Goal: Task Accomplishment & Management: Use online tool/utility

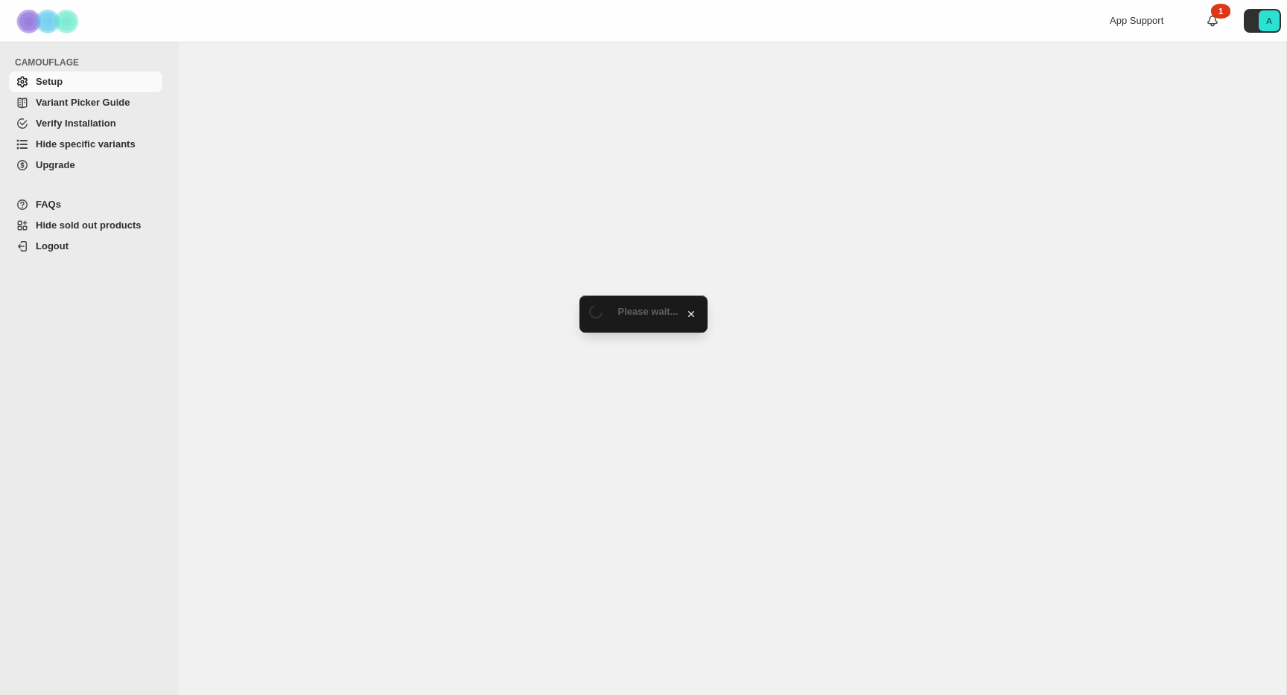
select select "******"
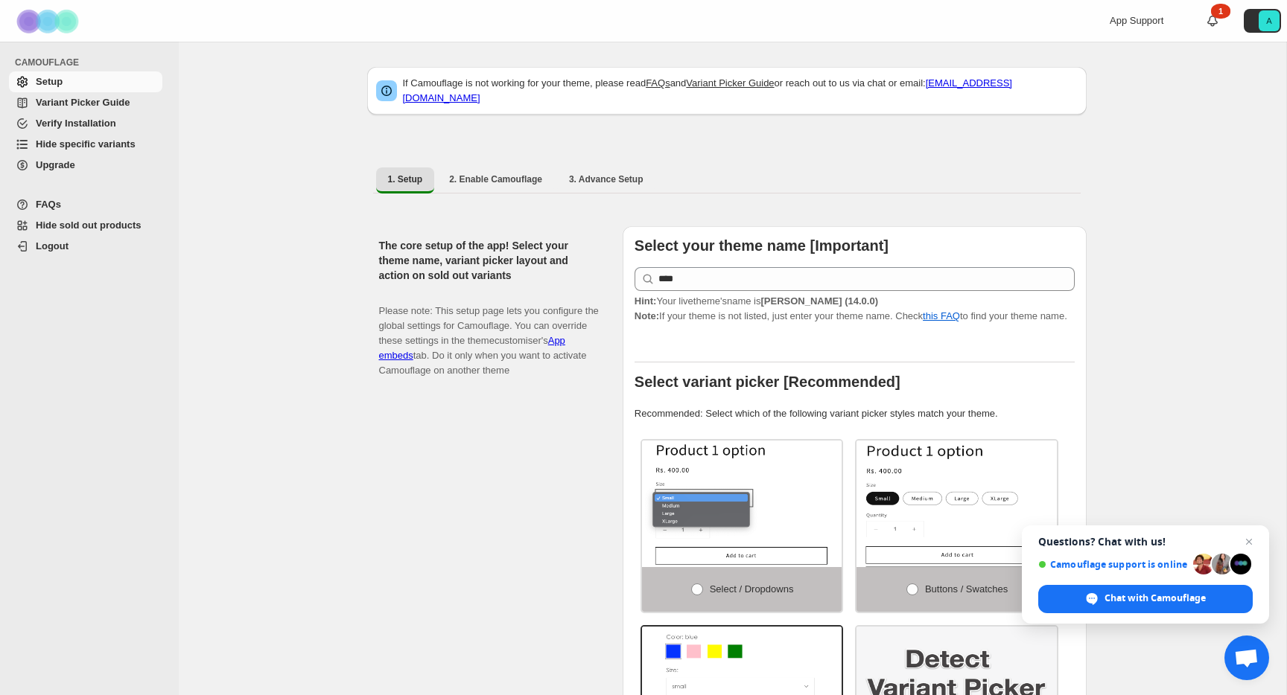
click at [68, 99] on span "Variant Picker Guide" at bounding box center [83, 102] width 94 height 11
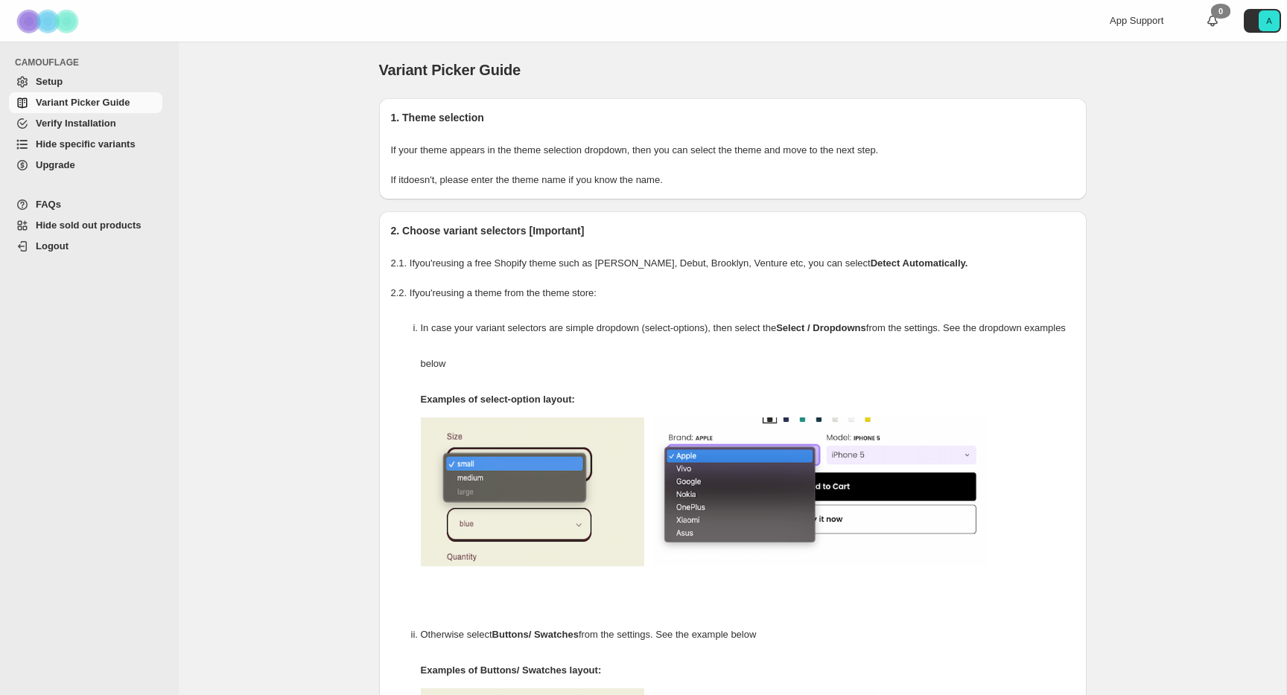
click at [62, 124] on span "Verify Installation" at bounding box center [76, 123] width 80 height 11
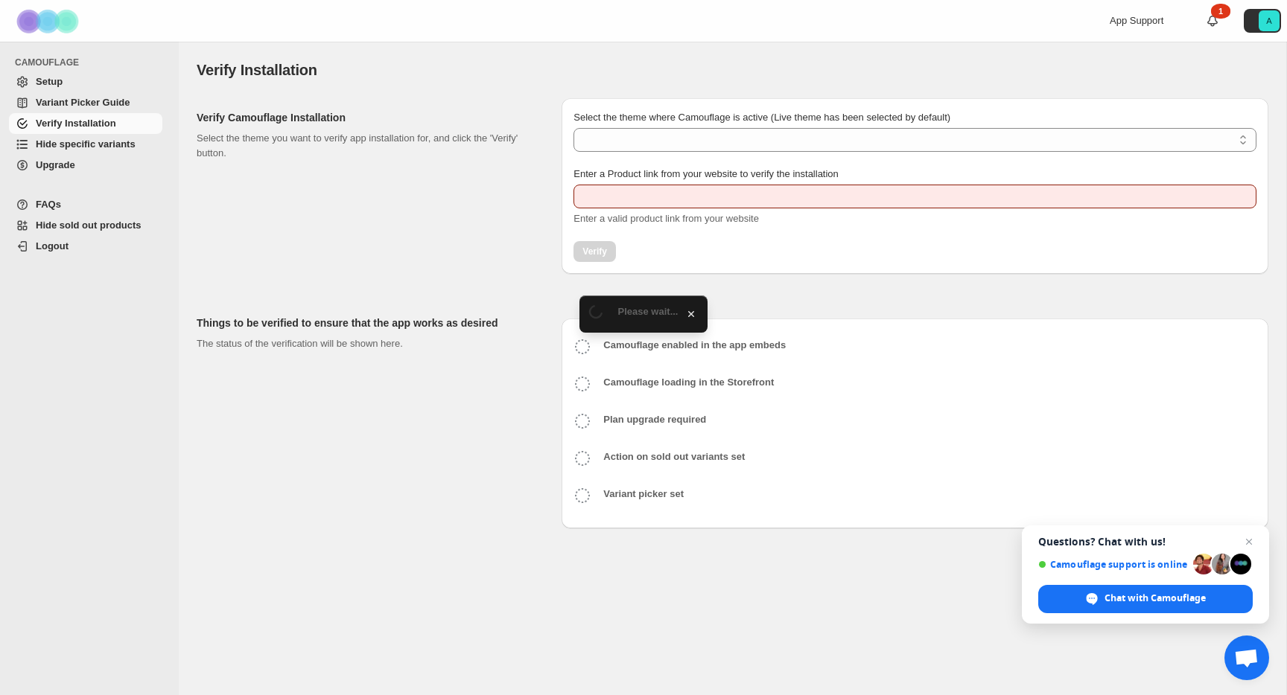
type input "**********"
select select "**********"
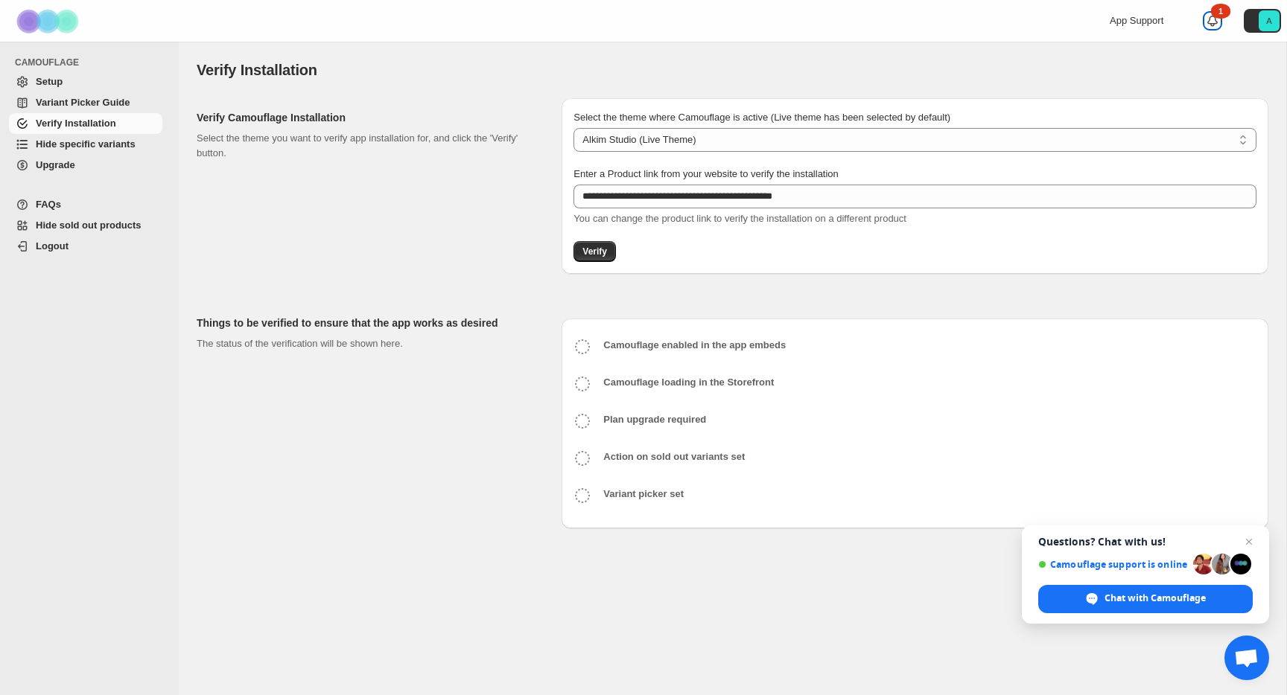
click at [1214, 16] on div "1" at bounding box center [1220, 11] width 19 height 15
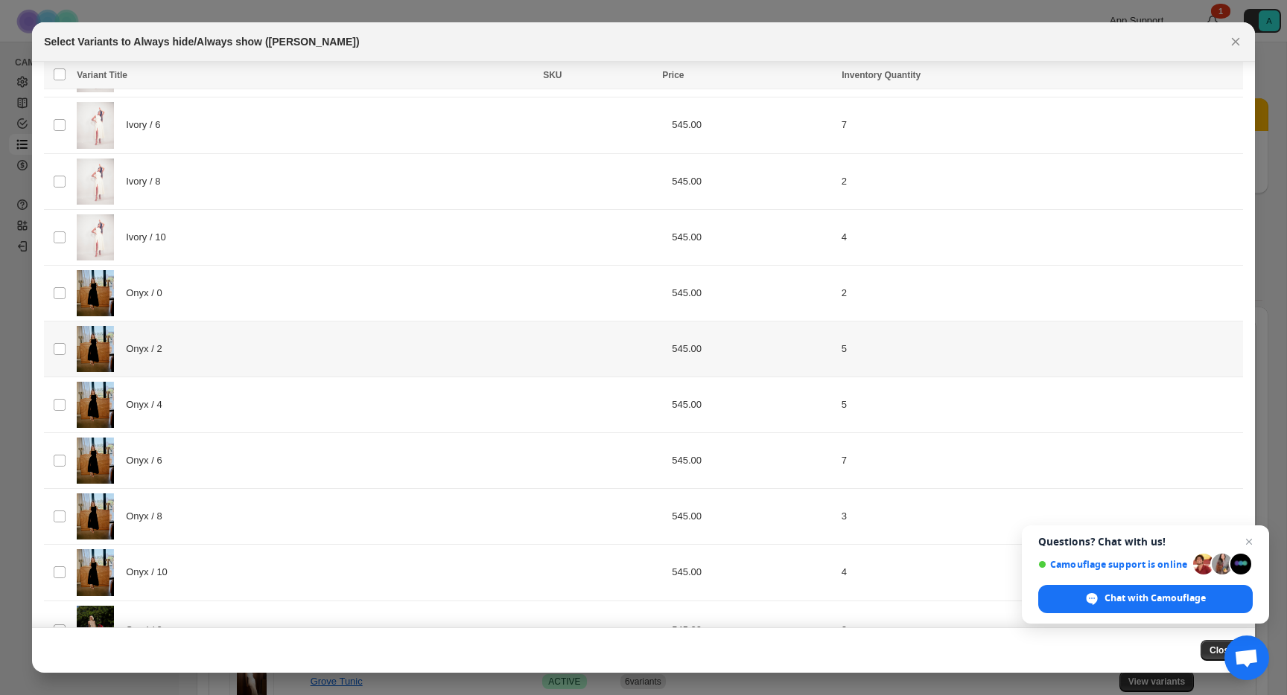
scroll to position [541, 0]
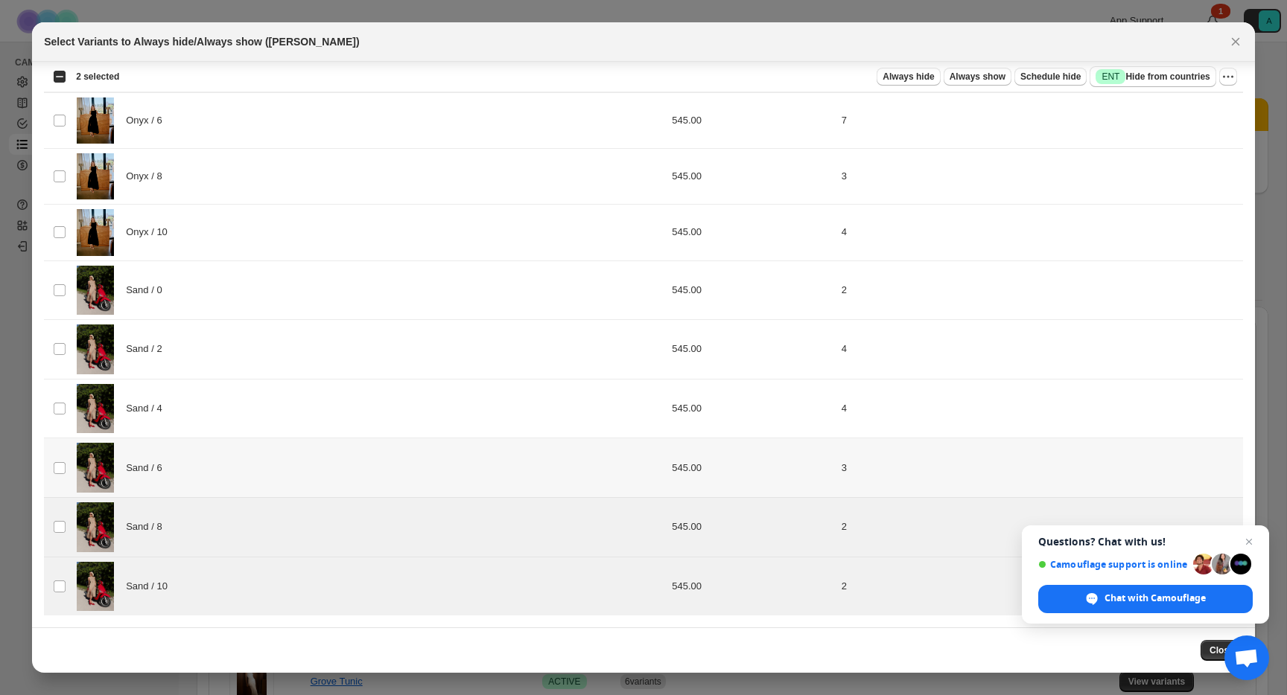
click at [55, 482] on td "Select product variant" at bounding box center [58, 469] width 28 height 60
click at [66, 404] on span ":r4:" at bounding box center [59, 408] width 13 height 13
click at [66, 343] on span ":r4:" at bounding box center [59, 348] width 13 height 13
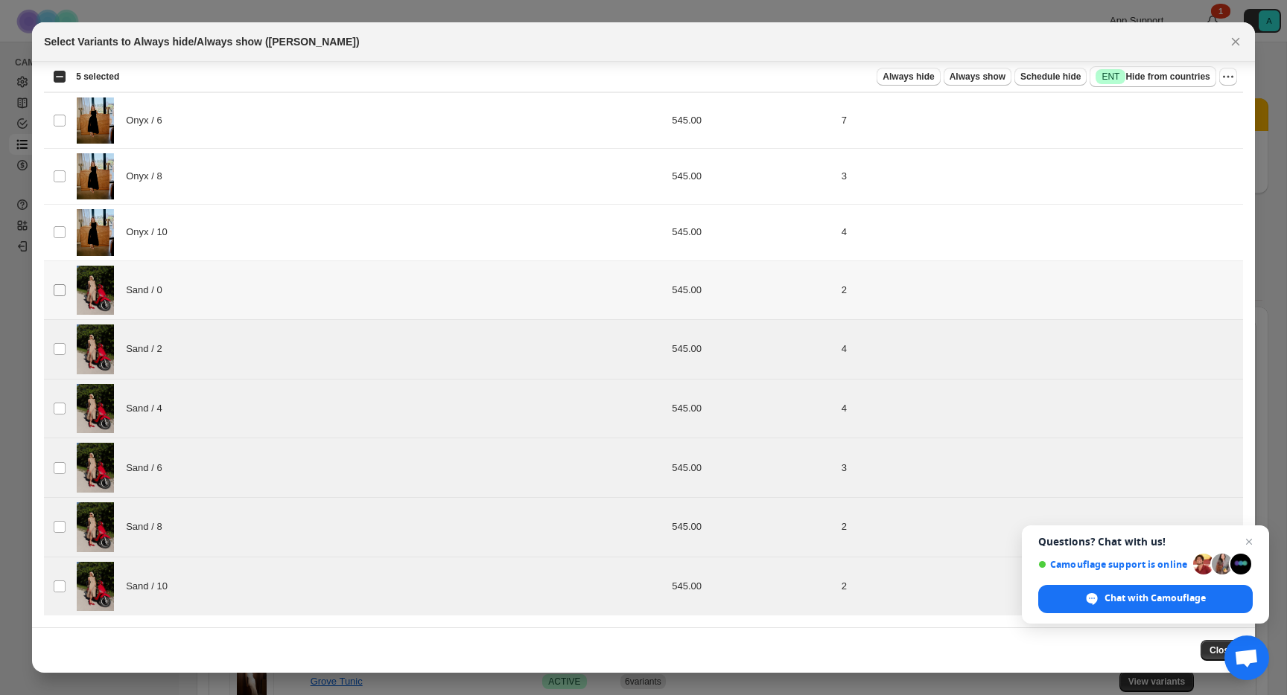
click at [60, 284] on span ":r4:" at bounding box center [59, 290] width 13 height 13
click at [61, 281] on td "Select product variant" at bounding box center [58, 291] width 28 height 60
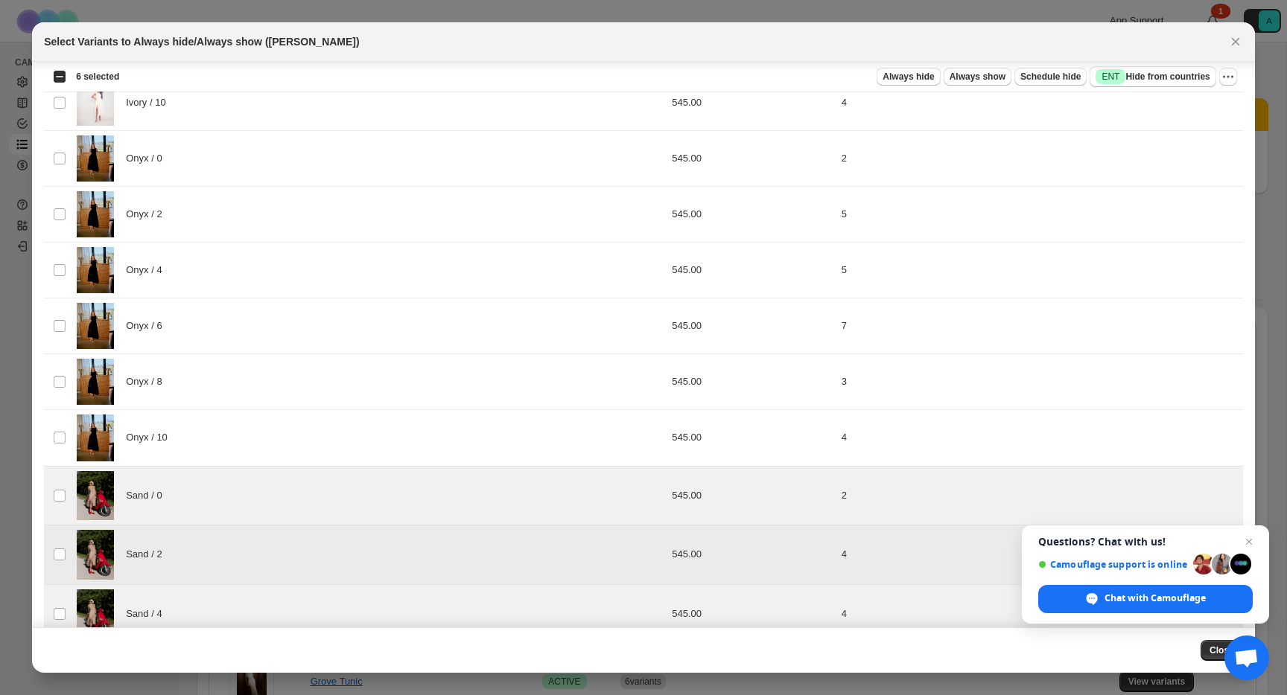
scroll to position [325, 0]
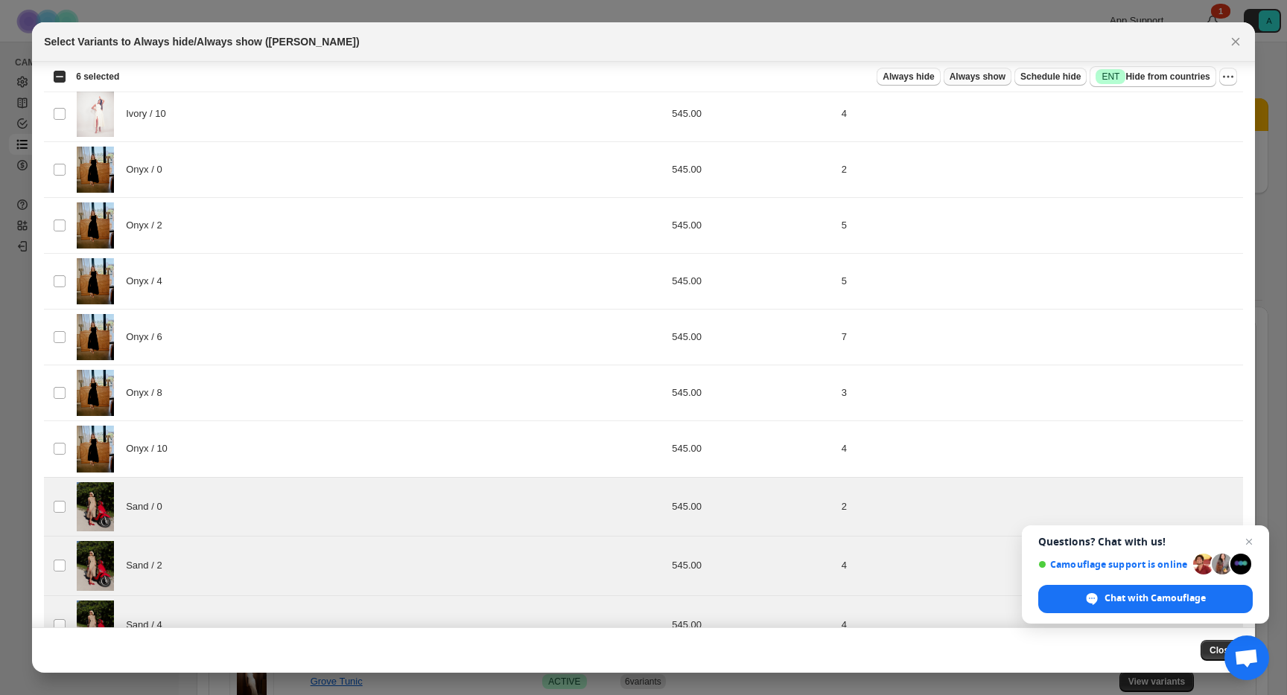
click at [978, 71] on button "Always show" at bounding box center [977, 77] width 68 height 18
click at [1256, 539] on span "Open chat" at bounding box center [1249, 542] width 19 height 19
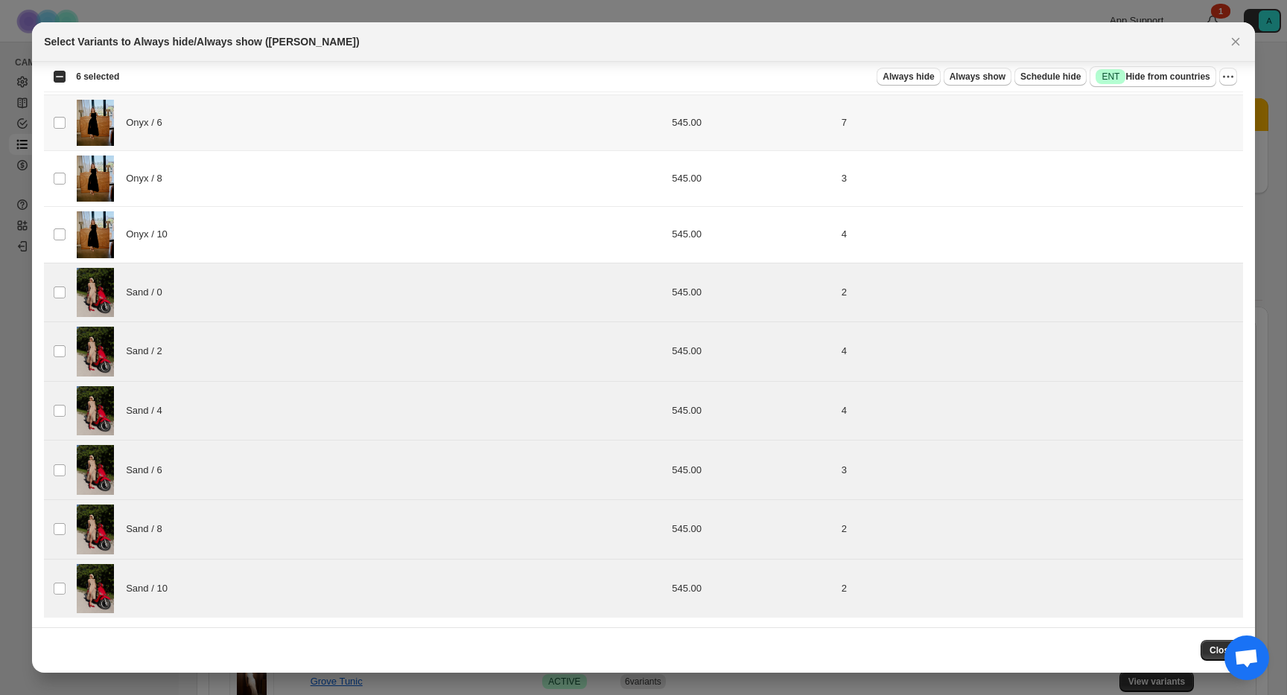
scroll to position [541, 0]
click at [952, 82] on span "Always show" at bounding box center [977, 77] width 56 height 12
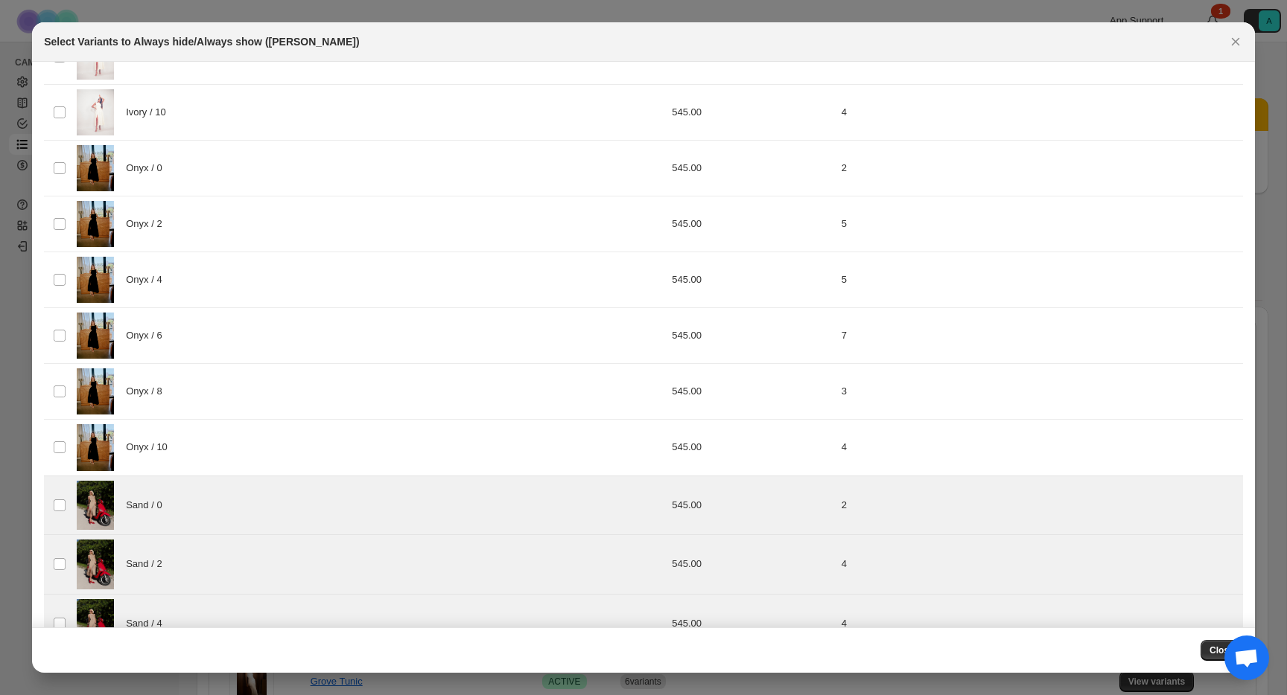
scroll to position [0, 0]
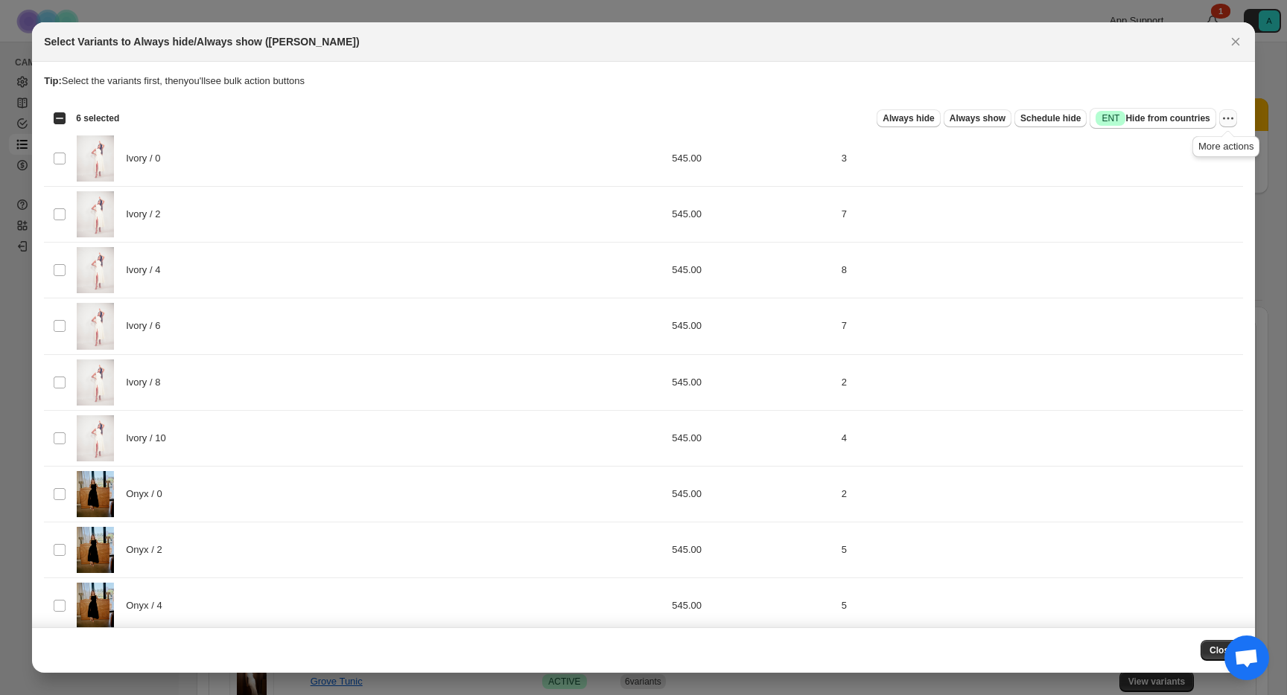
click at [1229, 114] on icon "More actions" at bounding box center [1227, 118] width 15 height 15
click at [1236, 33] on button "Close" at bounding box center [1235, 41] width 21 height 21
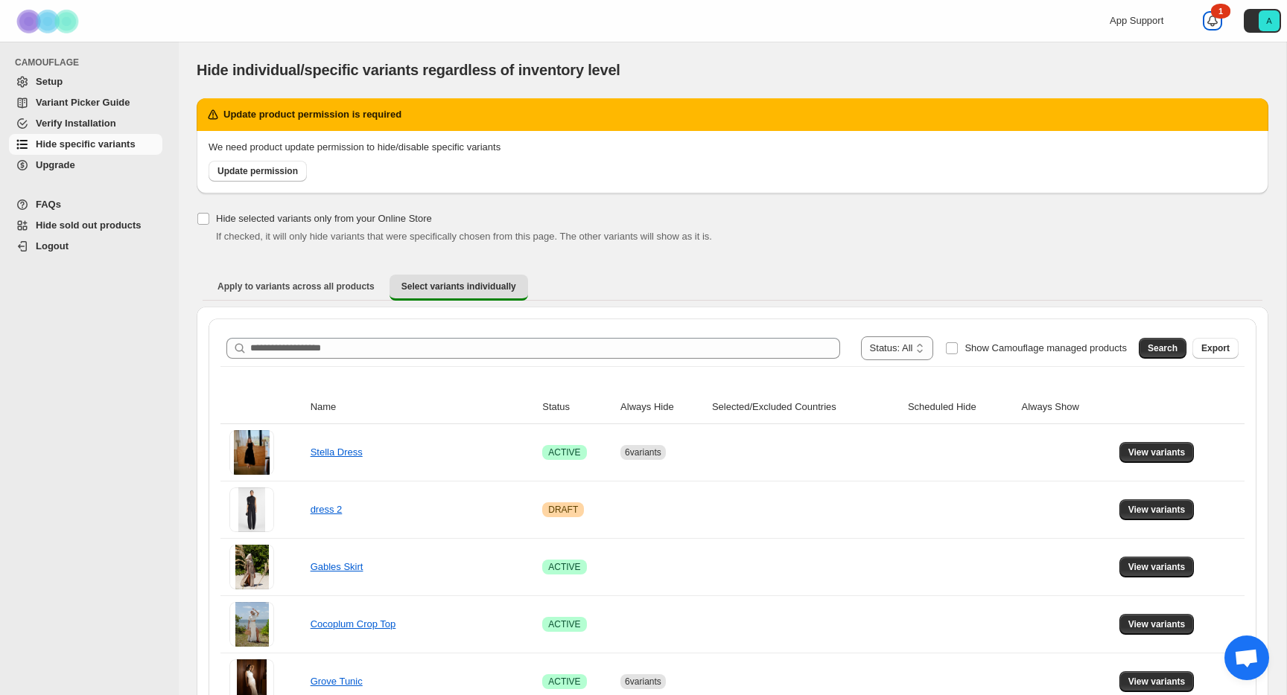
click at [1212, 22] on icon at bounding box center [1212, 20] width 15 height 15
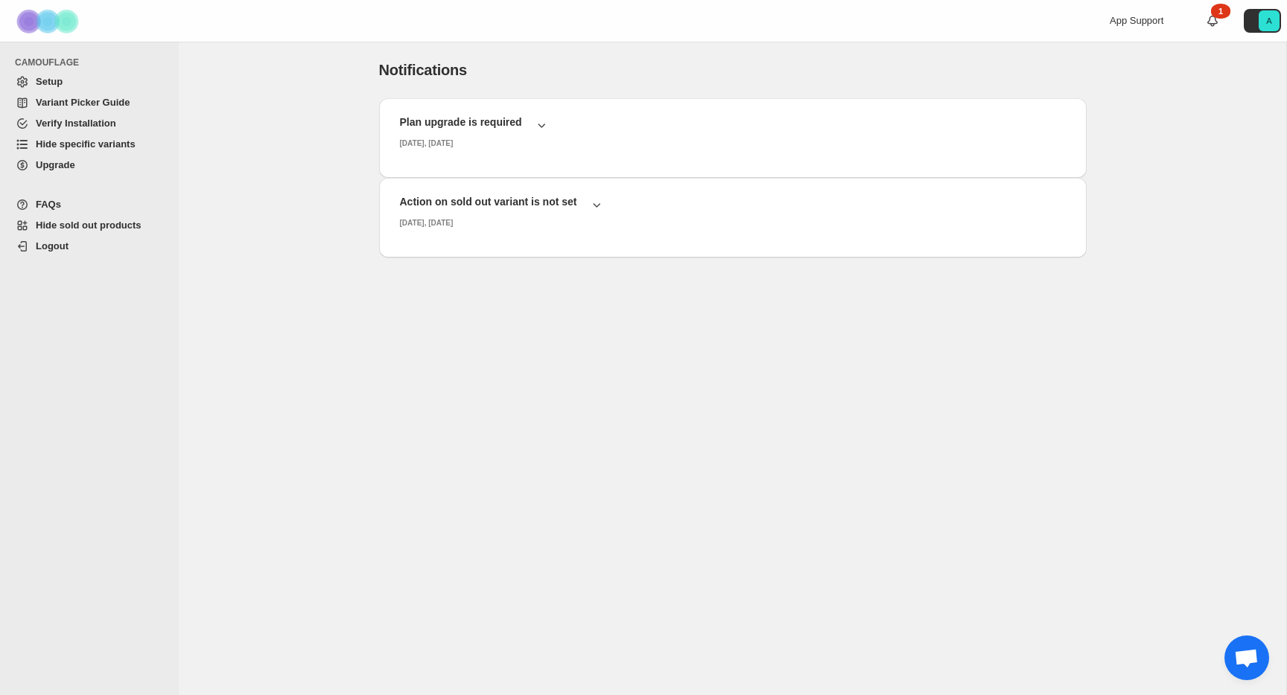
click at [74, 159] on span "Upgrade" at bounding box center [98, 165] width 124 height 15
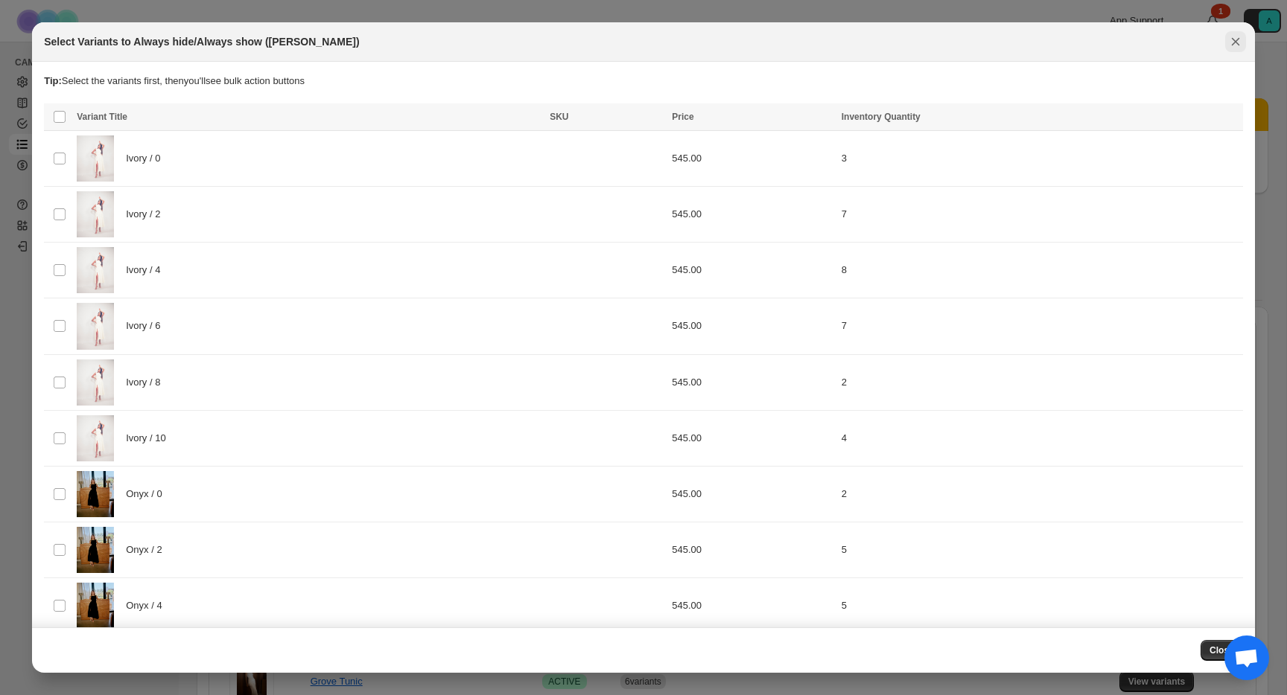
click at [1232, 37] on icon "Close" at bounding box center [1235, 41] width 15 height 15
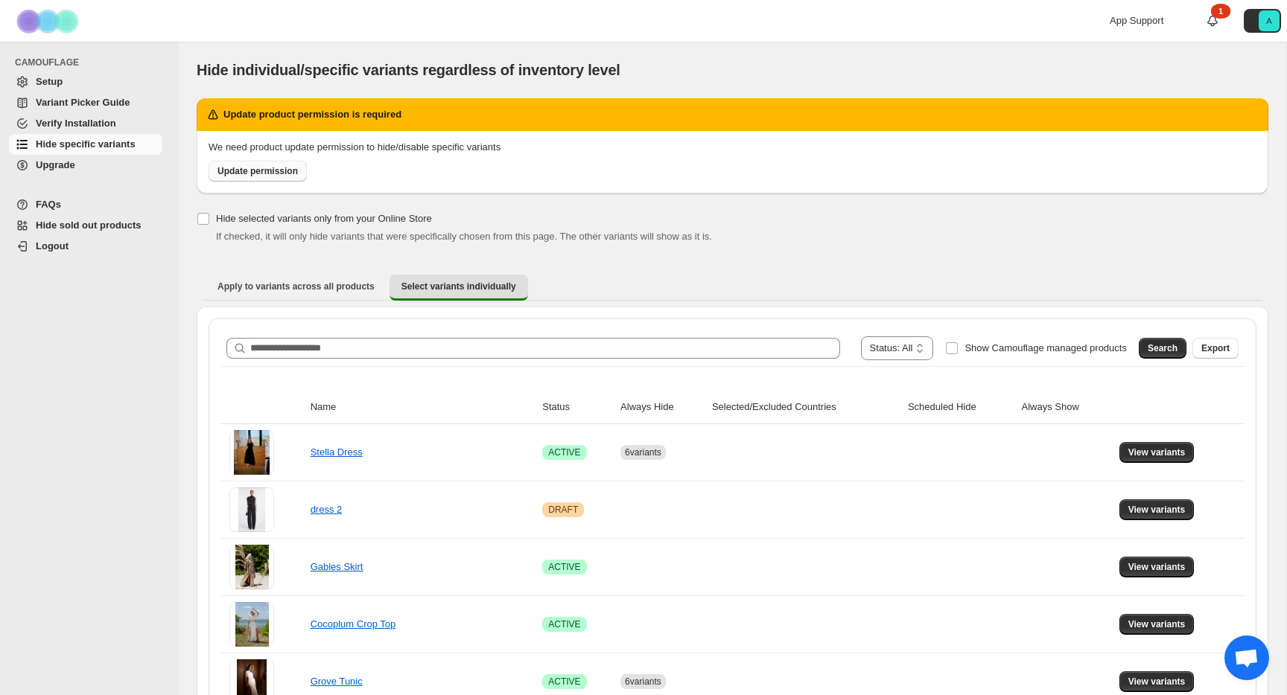
click at [231, 177] on link "Update permission" at bounding box center [257, 171] width 98 height 21
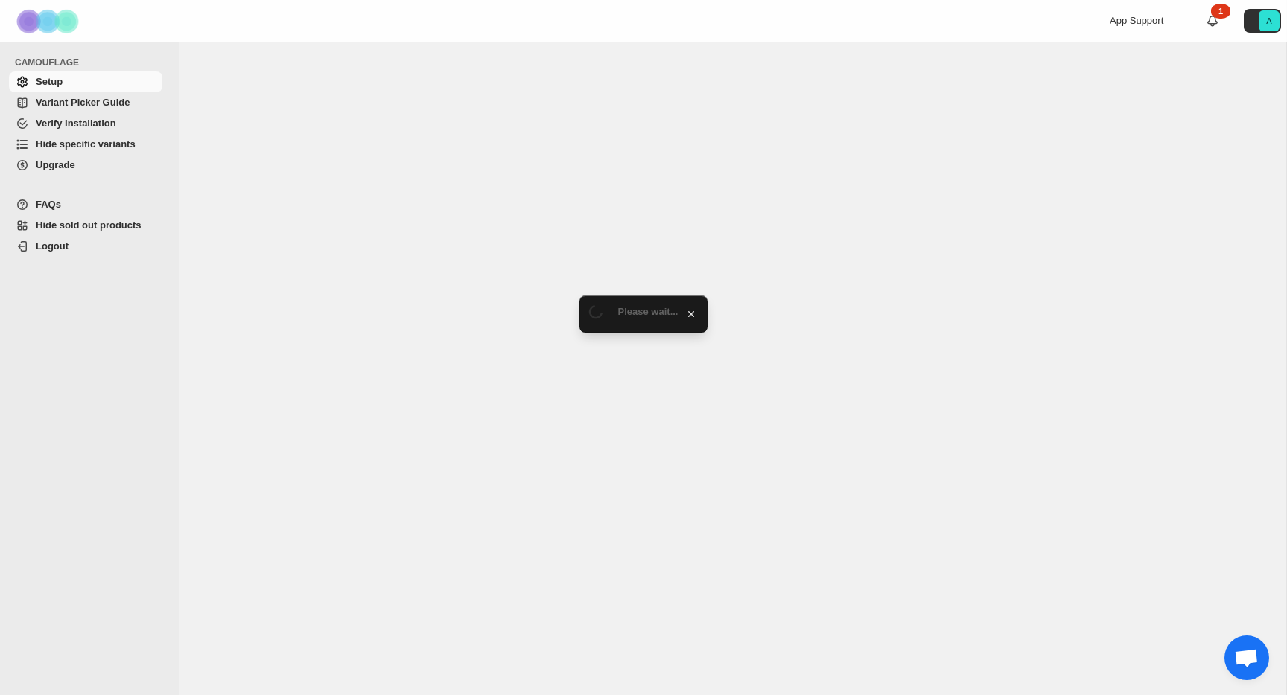
select select "******"
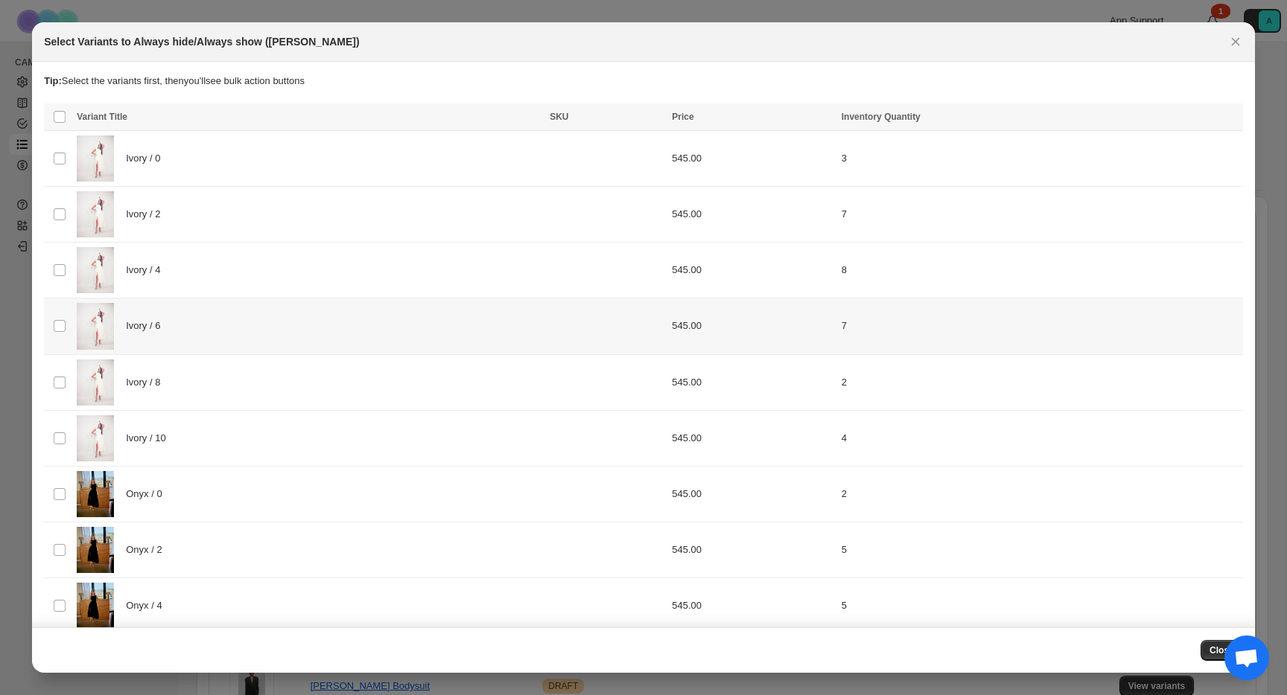
scroll to position [541, 0]
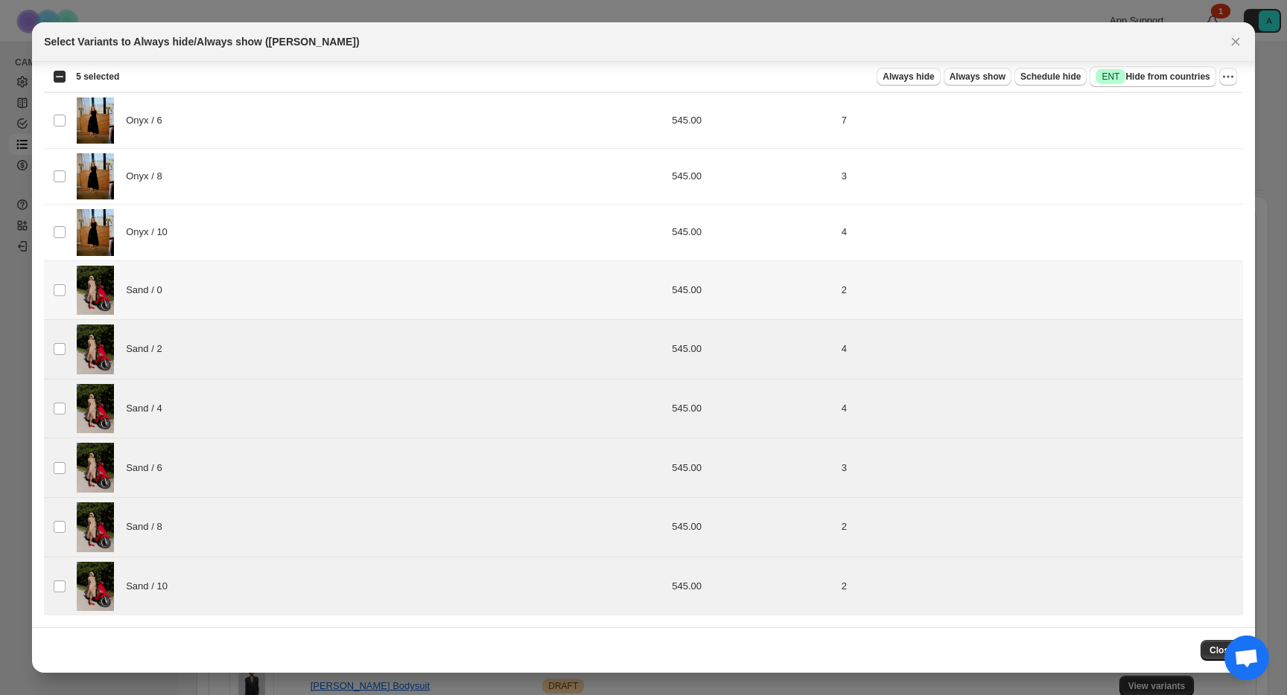
click at [66, 294] on td "Select product variant" at bounding box center [58, 291] width 28 height 60
click at [987, 79] on span "Always show" at bounding box center [977, 77] width 56 height 12
